Goal: Check status: Check status

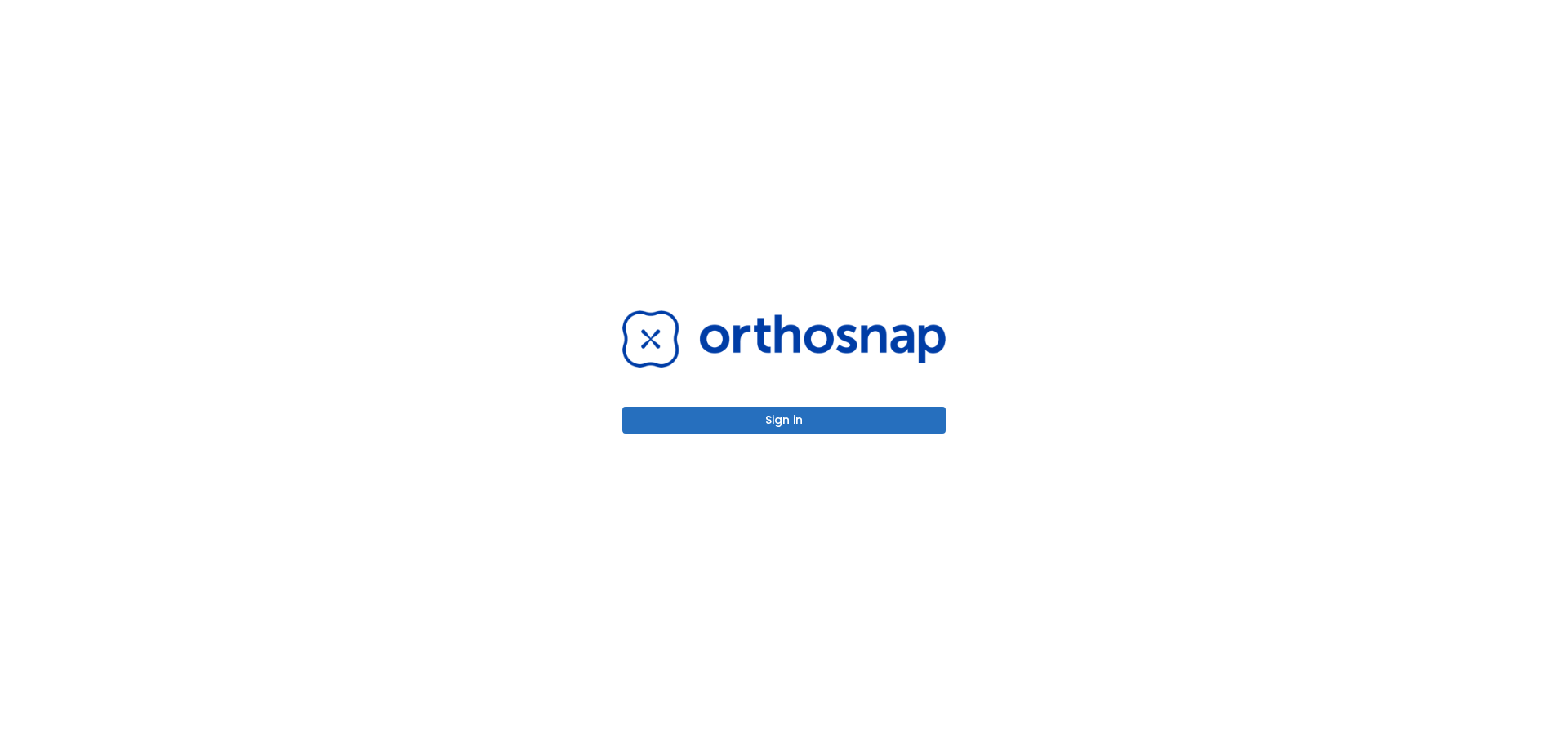
click at [714, 417] on button "Sign in" at bounding box center [783, 420] width 323 height 27
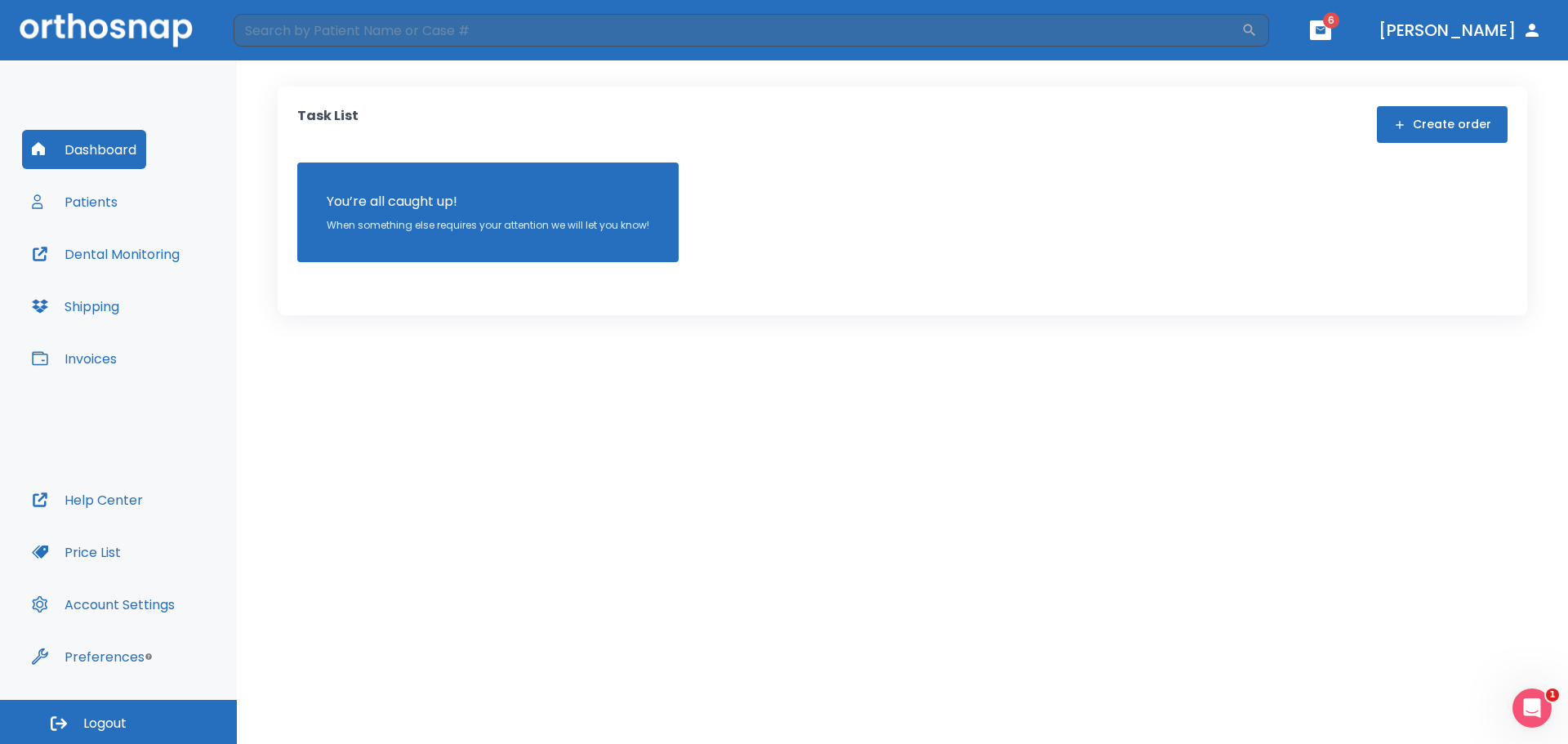
click at [97, 204] on button "Patients" at bounding box center [74, 201] width 106 height 39
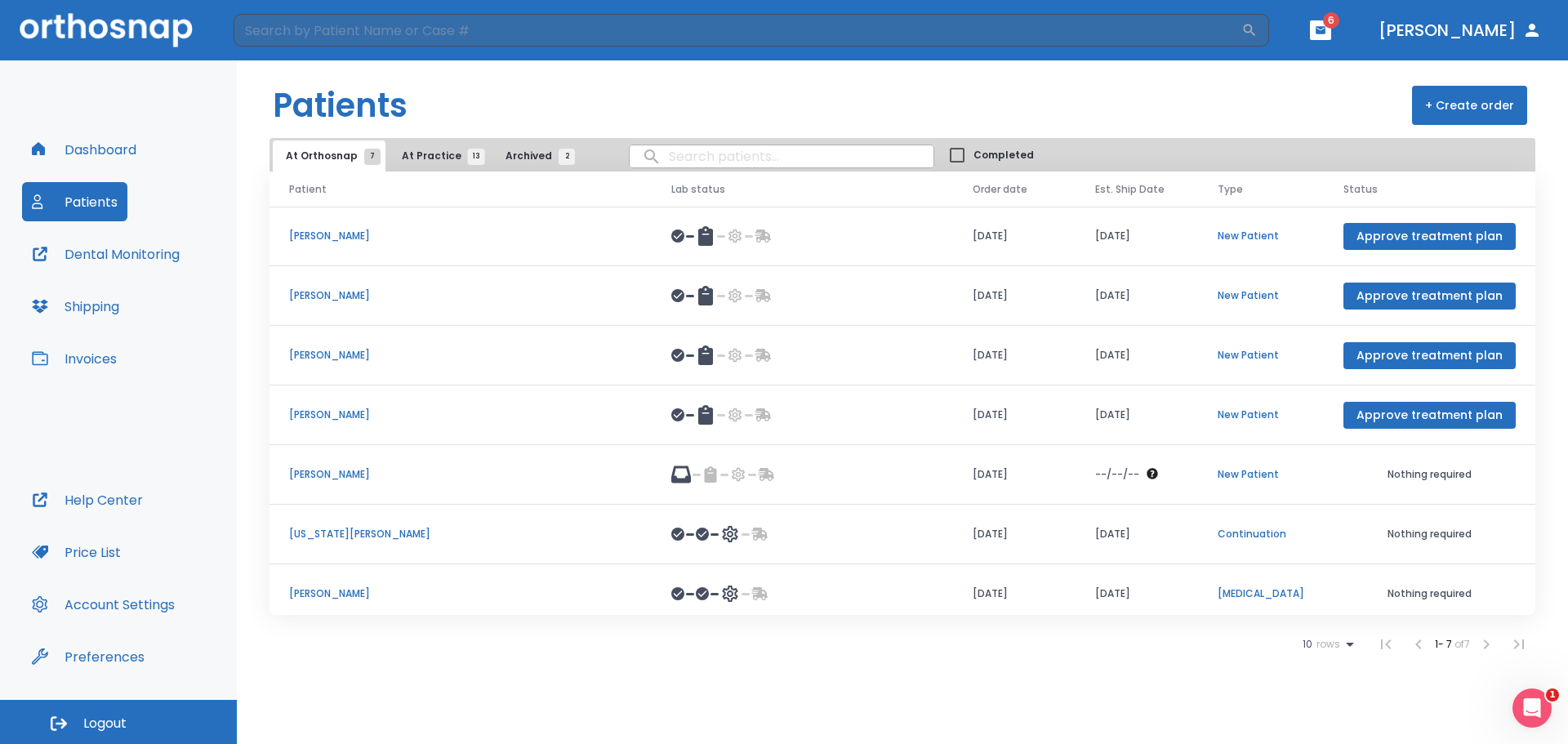
click at [408, 156] on span "At Practice 13" at bounding box center [439, 156] width 74 height 15
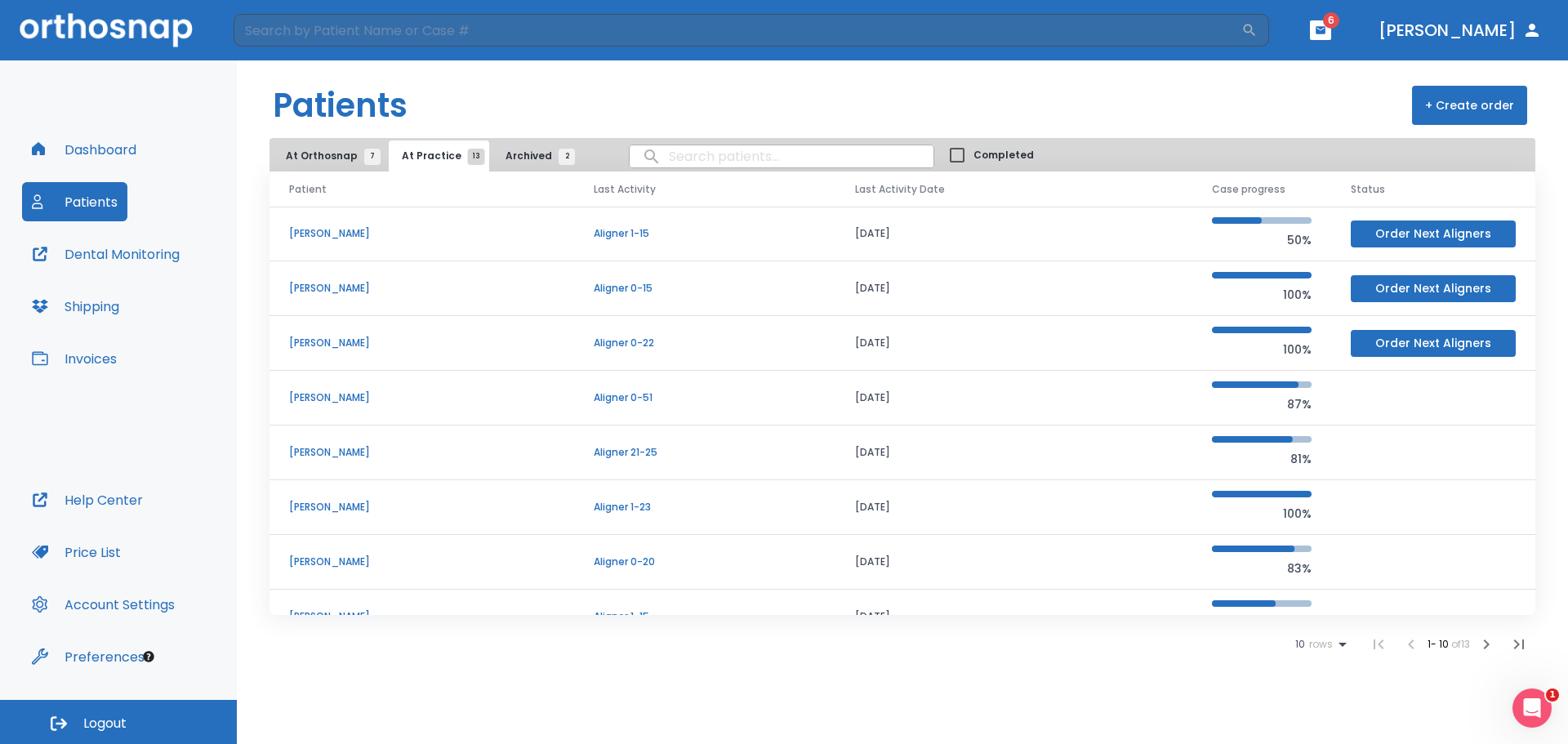
click at [334, 396] on p "[PERSON_NAME]" at bounding box center [421, 398] width 265 height 15
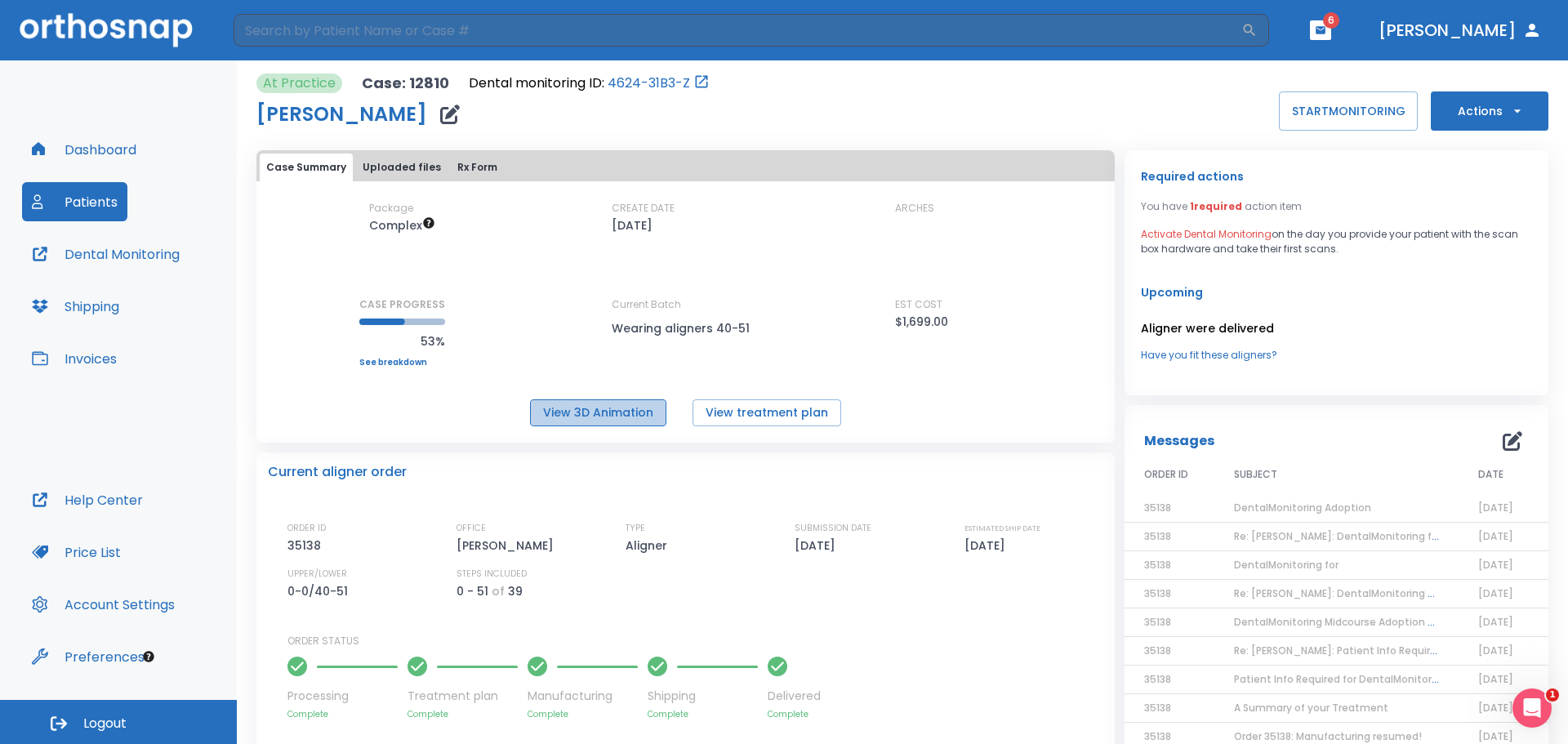
click at [609, 416] on button "View 3D Animation" at bounding box center [597, 413] width 137 height 27
